Goal: Check status: Check status

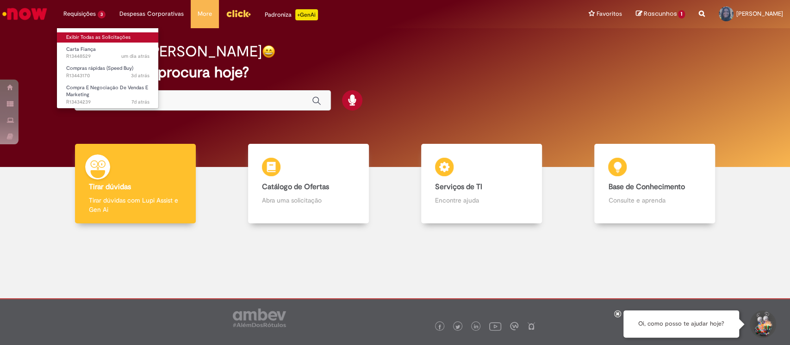
click at [98, 35] on link "Exibir Todas as Solicitações" at bounding box center [108, 37] width 102 height 10
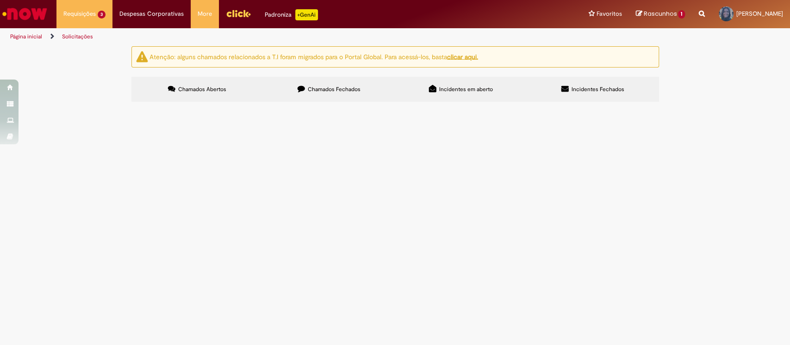
click at [0, 0] on span "Aprovação: [PERSON_NAME]" at bounding box center [0, 0] width 0 height 0
click at [0, 0] on span "Compras rápidas (Speed Buy)" at bounding box center [0, 0] width 0 height 0
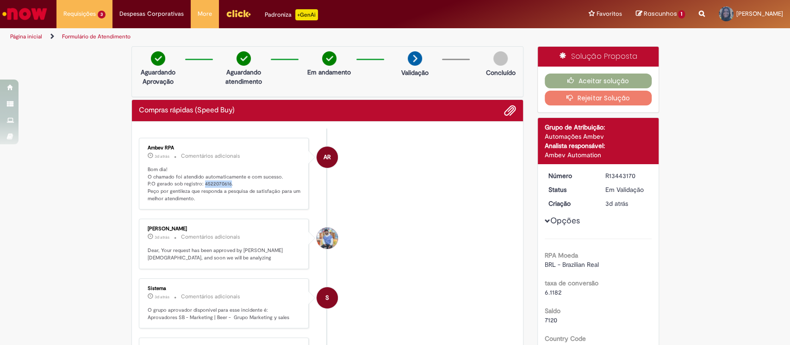
drag, startPoint x: 197, startPoint y: 185, endPoint x: 224, endPoint y: 184, distance: 26.4
click at [224, 184] on p "Bom dia! O chamado foi atendido automaticamente e com sucesso. P.O gerado sob r…" at bounding box center [225, 184] width 154 height 37
copy p "4522070616"
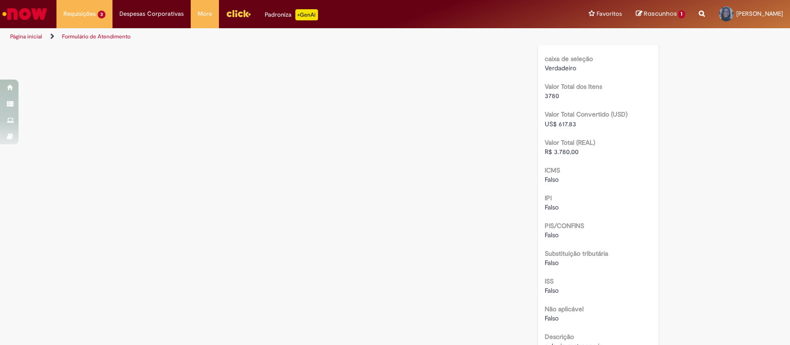
scroll to position [1110, 0]
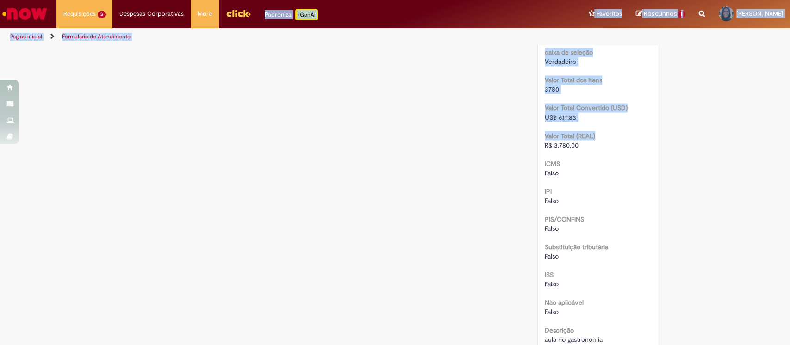
click at [260, 0] on html "Pular para o conteúdo da página Requisições 3 Exibir Todas as Solicitações Cart…" at bounding box center [395, 172] width 790 height 345
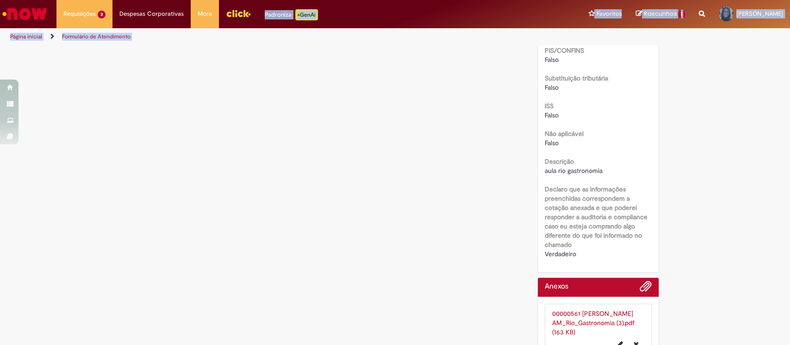
scroll to position [1319, 0]
